Goal: Find contact information: Obtain details needed to contact an individual or organization

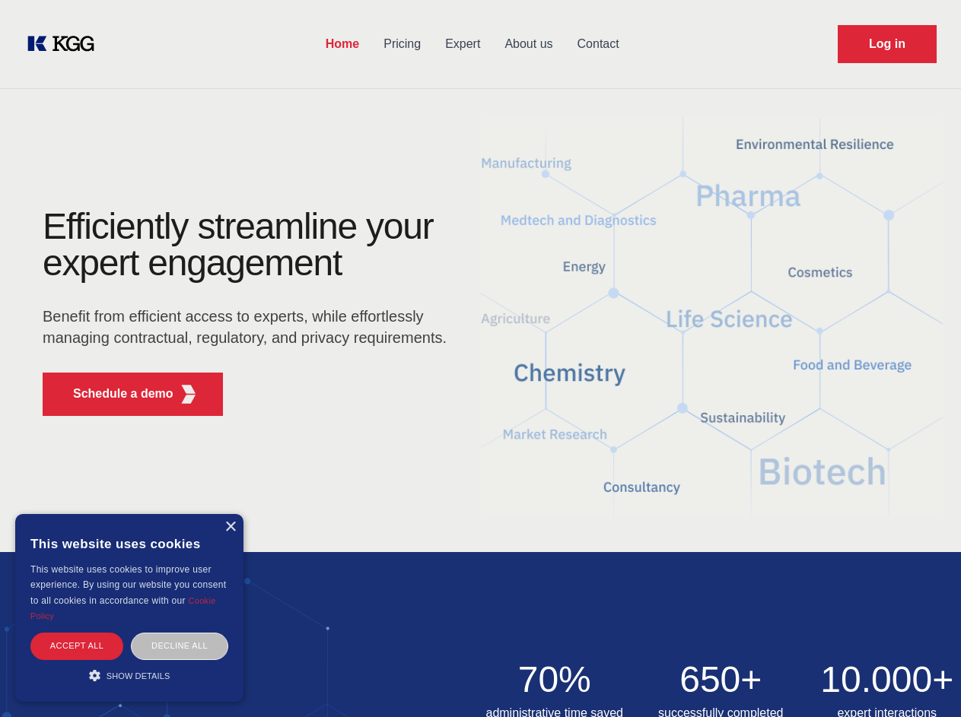
click at [480, 358] on div "Efficiently streamline your expert engagement Benefit from efficient access to …" at bounding box center [249, 318] width 462 height 220
click at [114, 394] on p "Schedule a demo" at bounding box center [123, 394] width 100 height 18
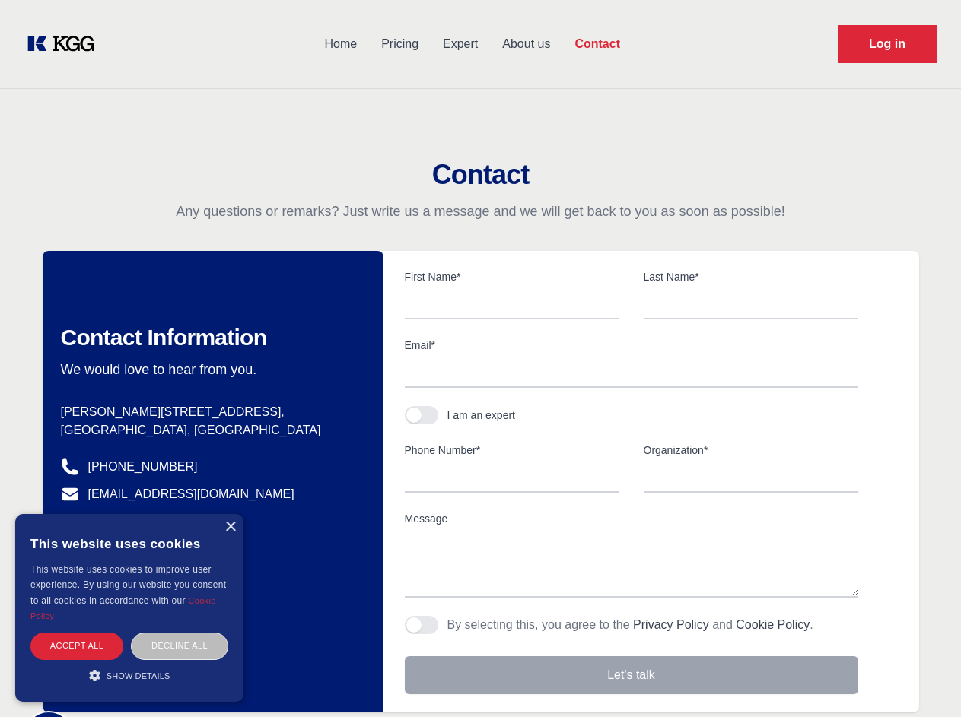
click at [230, 527] on div "× This website uses cookies This website uses cookies to improve user experienc…" at bounding box center [129, 608] width 228 height 188
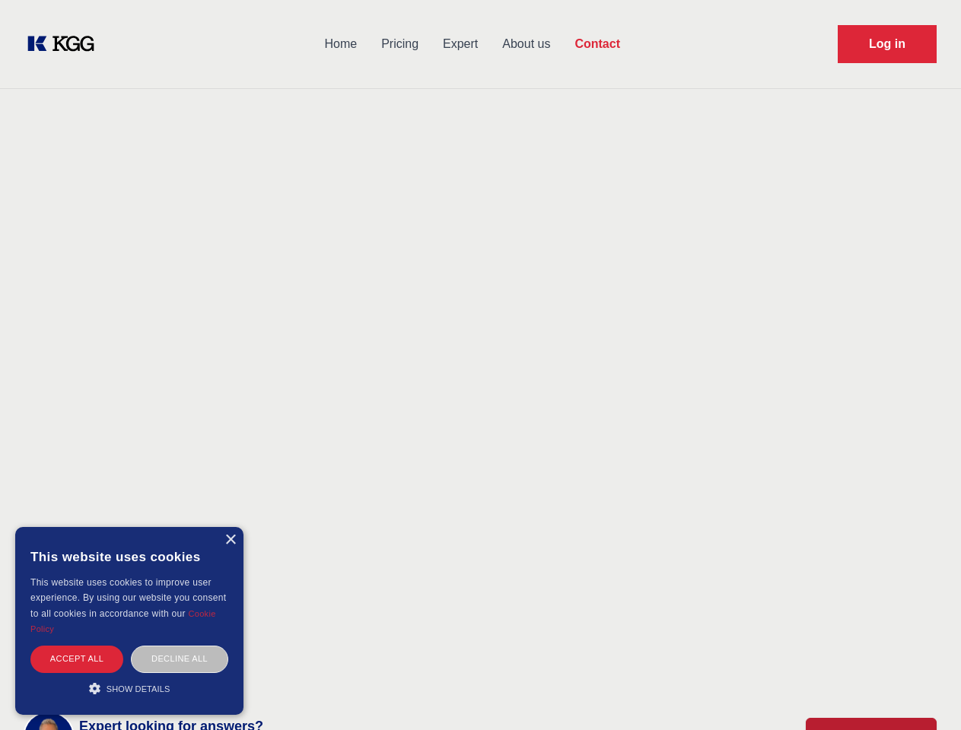
click at [77, 646] on div "Accept all" at bounding box center [76, 659] width 93 height 27
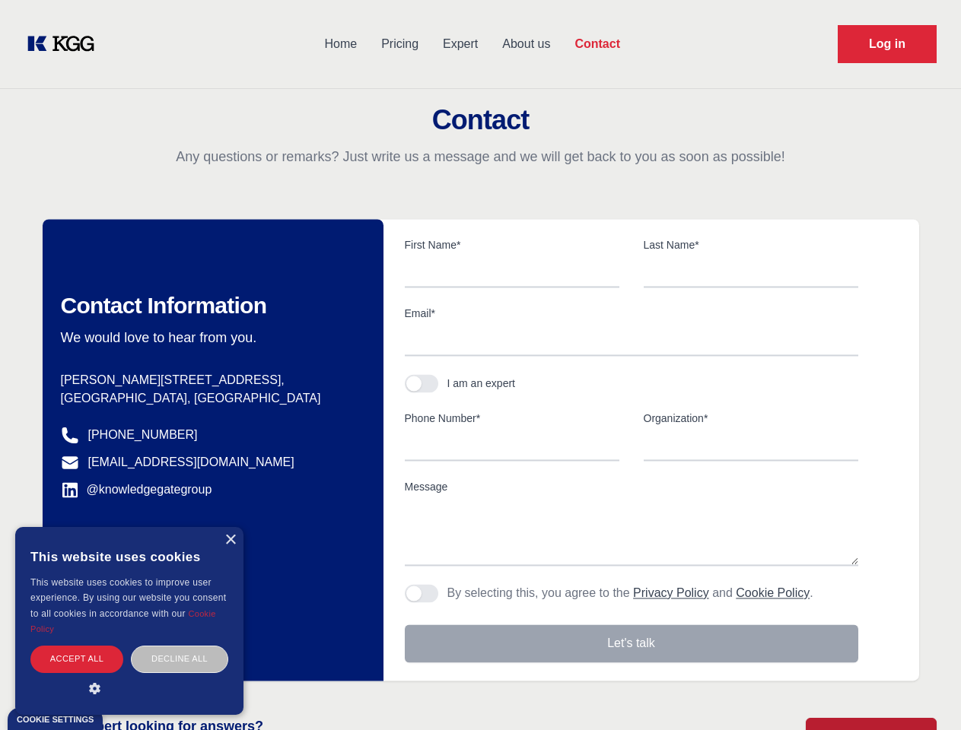
click at [180, 646] on div "Contact Information We would love to hear from you. Postal address [PERSON_NAME…" at bounding box center [213, 450] width 341 height 462
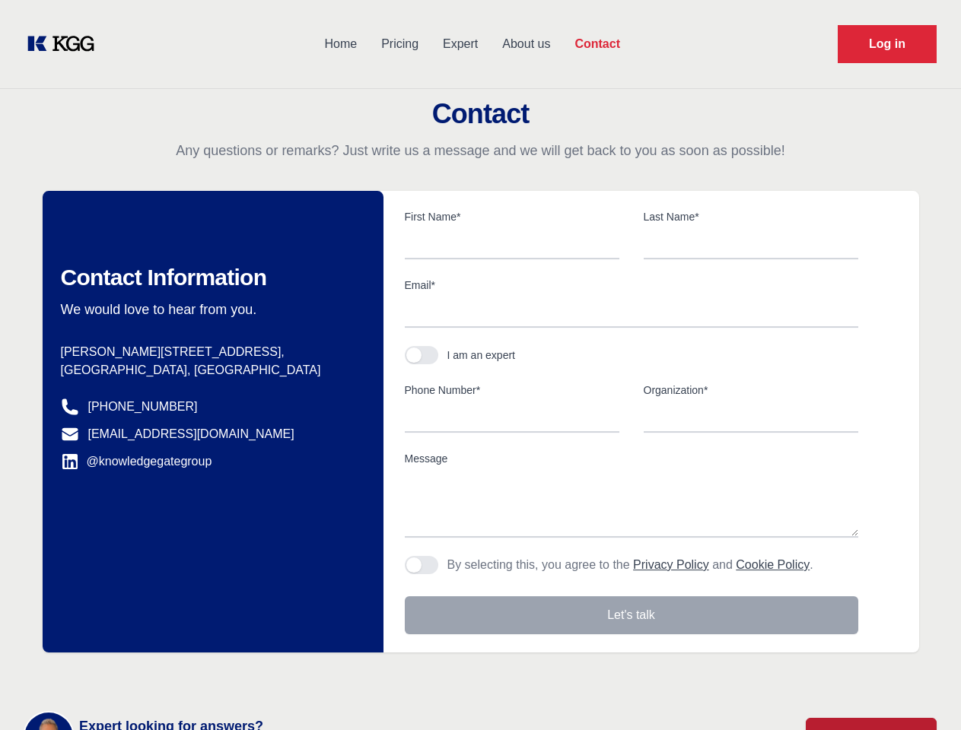
click at [129, 675] on main "Contact Any questions or remarks? Just write us a message and we will get back …" at bounding box center [480, 396] width 961 height 792
